Goal: Task Accomplishment & Management: Use online tool/utility

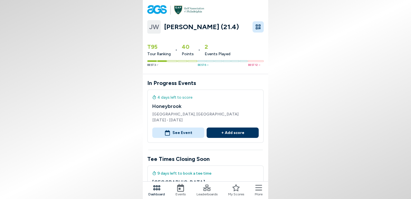
click at [231, 131] on button "+ Add score" at bounding box center [233, 132] width 52 height 10
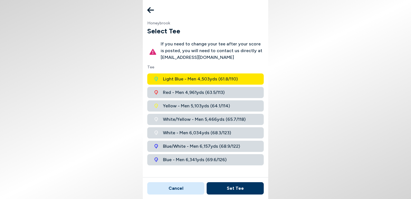
click at [172, 132] on span "White - Men 6,034 yds ( 68.3 / 123 )" at bounding box center [197, 132] width 68 height 7
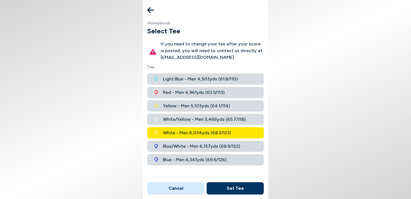
click at [228, 186] on button "Set Tee" at bounding box center [235, 188] width 57 height 12
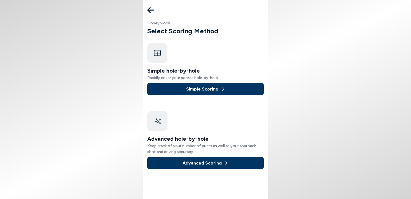
click at [200, 89] on button "Simple Scoring" at bounding box center [205, 89] width 117 height 12
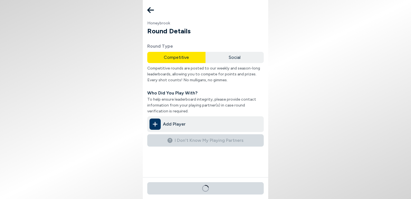
click at [236, 55] on button "Social" at bounding box center [235, 57] width 58 height 11
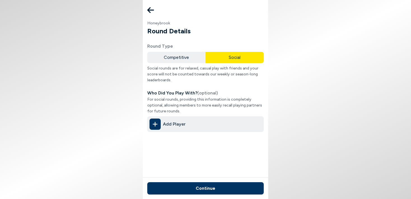
click at [156, 124] on icon at bounding box center [155, 124] width 5 height 5
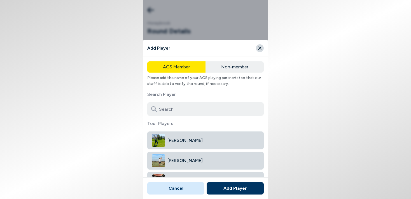
click at [169, 108] on input at bounding box center [205, 108] width 117 height 13
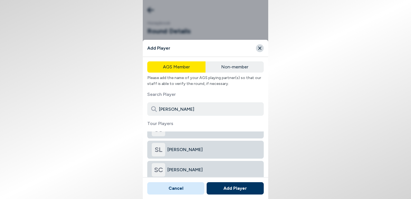
type input "[PERSON_NAME]"
click at [184, 169] on span "[PERSON_NAME]" at bounding box center [214, 169] width 92 height 7
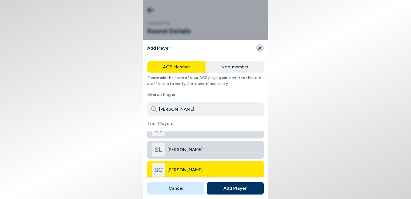
click at [222, 187] on button "Add Player" at bounding box center [235, 188] width 57 height 12
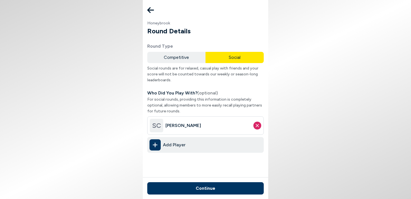
click at [157, 144] on icon at bounding box center [155, 144] width 5 height 11
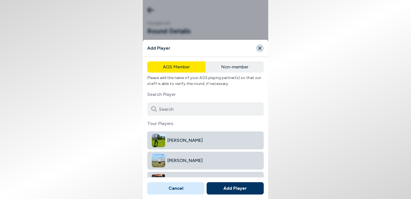
click at [176, 111] on input at bounding box center [205, 108] width 117 height 13
type input "[PERSON_NAME]"
click at [181, 140] on span "[PERSON_NAME]" at bounding box center [214, 140] width 92 height 7
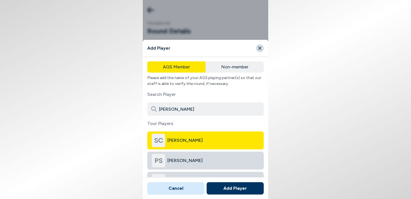
click at [221, 187] on button "Add Player" at bounding box center [235, 188] width 57 height 12
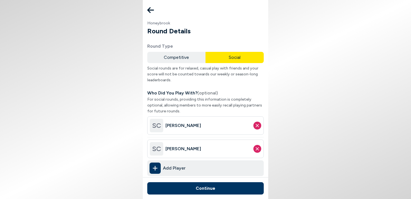
click at [157, 167] on icon at bounding box center [155, 168] width 5 height 11
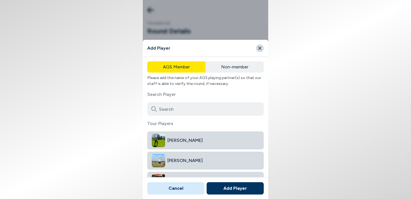
click at [182, 110] on input at bounding box center [205, 108] width 117 height 13
type input "ingh"
click at [177, 140] on span "[PERSON_NAME]" at bounding box center [214, 140] width 92 height 7
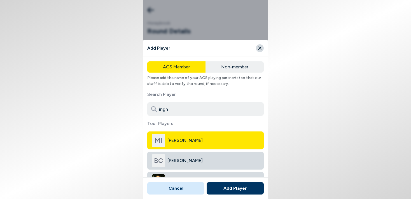
click at [229, 187] on button "Add Player" at bounding box center [235, 188] width 57 height 12
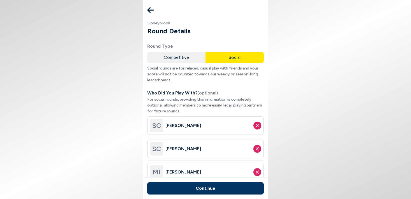
click at [229, 187] on button "Continue" at bounding box center [205, 188] width 117 height 12
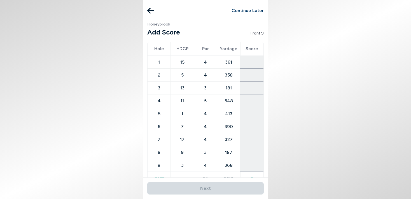
click at [255, 62] on input "number" at bounding box center [252, 61] width 23 height 9
type input "5"
click at [254, 75] on input "number" at bounding box center [252, 74] width 23 height 9
type input "6"
click at [253, 87] on input "number" at bounding box center [252, 87] width 23 height 9
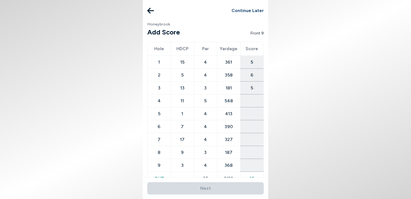
type input "5"
click at [253, 102] on input "number" at bounding box center [252, 100] width 23 height 9
type input "6"
click at [253, 113] on input "number" at bounding box center [252, 113] width 23 height 9
type input "6"
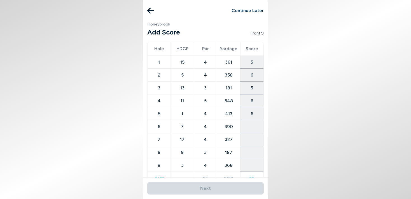
click at [252, 127] on input "number" at bounding box center [252, 126] width 23 height 9
type input "4"
click at [251, 140] on input "number" at bounding box center [252, 139] width 23 height 9
type input "4"
click at [251, 152] on input "number" at bounding box center [252, 152] width 23 height 9
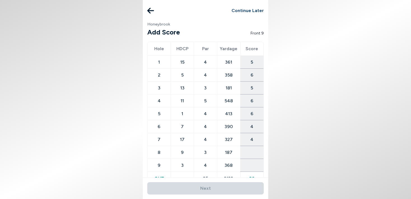
click at [252, 126] on input "4" at bounding box center [252, 126] width 23 height 9
type input "4"
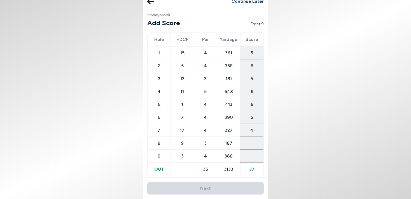
scroll to position [12, 0]
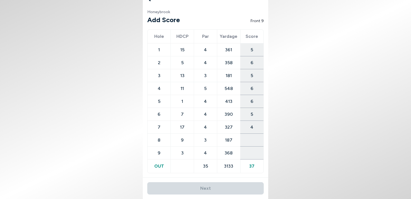
type input "5"
click at [250, 143] on input "number" at bounding box center [252, 139] width 23 height 9
type input "4"
click at [251, 153] on input "number" at bounding box center [252, 152] width 23 height 9
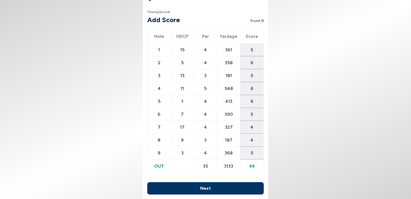
type input "5"
click at [211, 186] on button "Next" at bounding box center [205, 188] width 117 height 12
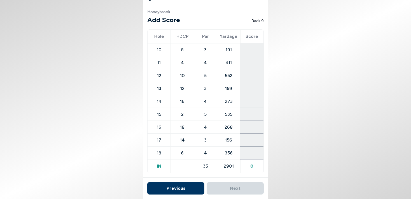
scroll to position [4, 0]
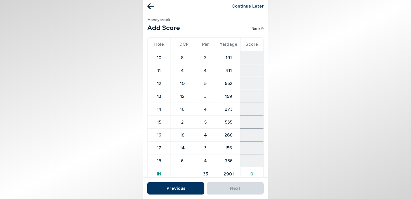
click at [252, 58] on input "number" at bounding box center [252, 57] width 23 height 9
type input "5"
click at [253, 68] on input "number" at bounding box center [252, 70] width 23 height 9
type input "6"
click at [246, 85] on input "number" at bounding box center [252, 83] width 23 height 9
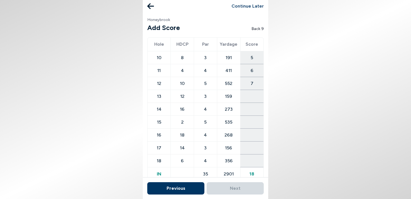
type input "7"
click at [251, 96] on input "number" at bounding box center [252, 96] width 23 height 9
type input "4"
click at [251, 109] on input "number" at bounding box center [252, 109] width 23 height 9
type input "6"
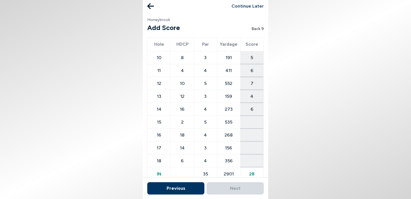
click at [252, 124] on input "number" at bounding box center [252, 121] width 23 height 9
type input "6"
click at [253, 136] on input "number" at bounding box center [252, 134] width 23 height 9
type input "6"
click at [254, 149] on input "number" at bounding box center [252, 147] width 23 height 9
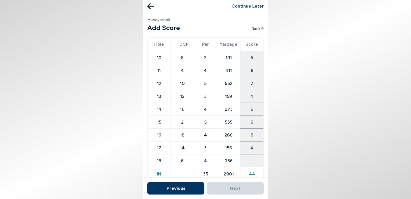
type input "4"
click at [254, 163] on input "number" at bounding box center [252, 160] width 23 height 9
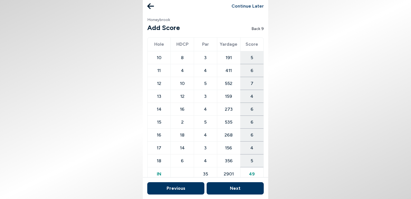
type input "5"
click at [242, 190] on button "Next" at bounding box center [235, 188] width 57 height 12
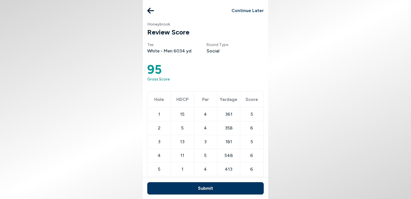
click at [229, 187] on button "Submit" at bounding box center [205, 188] width 117 height 12
